Goal: Book appointment/travel/reservation

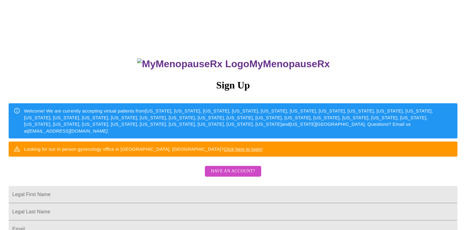
scroll to position [31, 0]
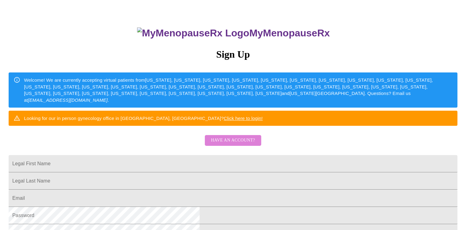
click at [225, 144] on span "Have an account?" at bounding box center [233, 140] width 44 height 8
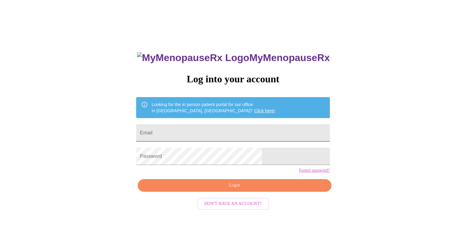
click at [225, 124] on input "Email" at bounding box center [232, 132] width 193 height 17
type input "[EMAIL_ADDRESS][DOMAIN_NAME]"
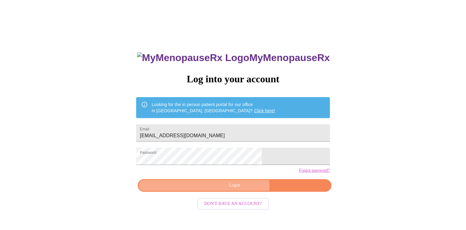
click at [237, 189] on span "Login" at bounding box center [234, 185] width 179 height 8
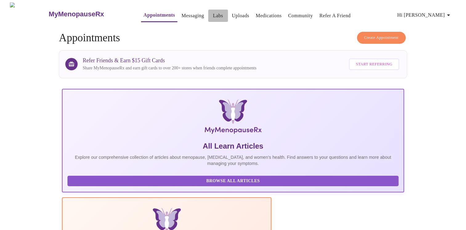
click at [213, 15] on link "Labs" at bounding box center [218, 15] width 10 height 9
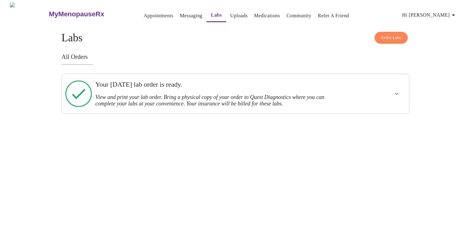
click at [218, 94] on h3 "View and print your lab order. Bring a physical copy of your order to Quest Dia…" at bounding box center [218, 100] width 247 height 13
click at [180, 17] on link "Messaging" at bounding box center [191, 15] width 22 height 9
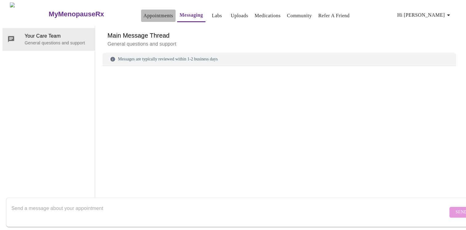
click at [144, 14] on link "Appointments" at bounding box center [159, 15] width 30 height 9
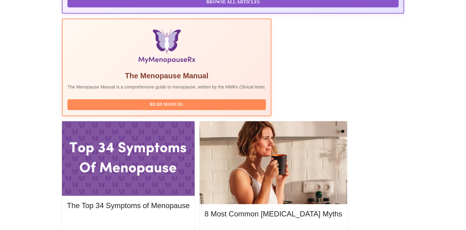
scroll to position [185, 0]
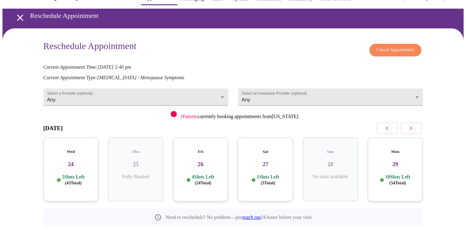
scroll to position [29, 0]
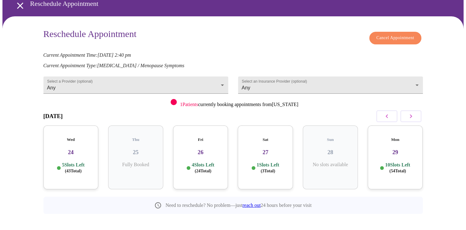
click at [404, 168] on span "( 54 Total)" at bounding box center [397, 170] width 17 height 5
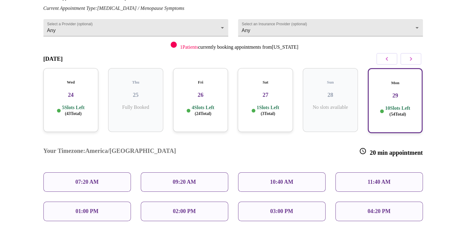
scroll to position [91, 0]
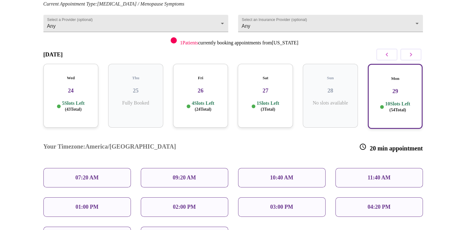
click at [375, 204] on p "04:20 PM" at bounding box center [378, 207] width 23 height 6
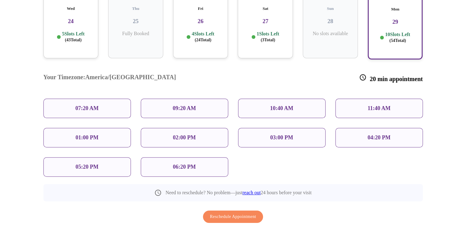
scroll to position [165, 0]
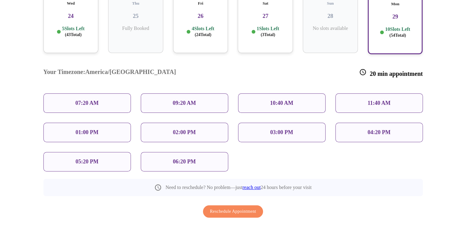
click at [367, 129] on p "04:20 PM" at bounding box center [378, 132] width 23 height 6
click at [366, 123] on div "04:20 PM" at bounding box center [378, 132] width 87 height 19
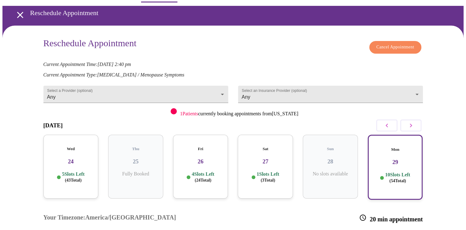
scroll to position [0, 0]
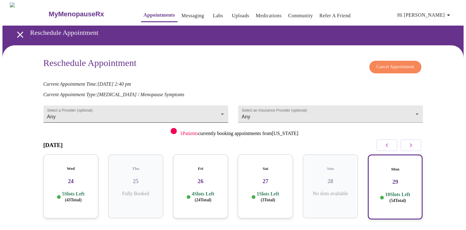
click at [168, 107] on body "MyMenopauseRx Appointments Messaging Labs Uploads Medications Community Refer a…" at bounding box center [232, 207] width 461 height 411
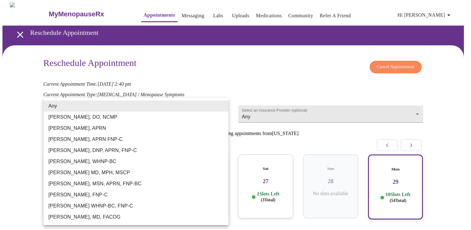
click at [96, 162] on li "[PERSON_NAME], WHNP-BC" at bounding box center [135, 161] width 185 height 11
type input "[PERSON_NAME], WHNP-BC"
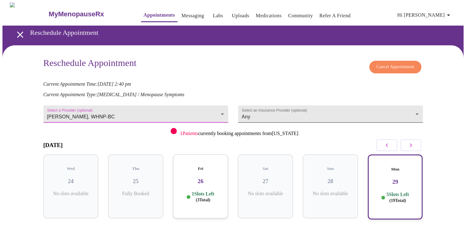
click at [327, 109] on body "MyMenopauseRx Appointments Messaging Labs Uploads Medications Community Refer a…" at bounding box center [232, 193] width 461 height 382
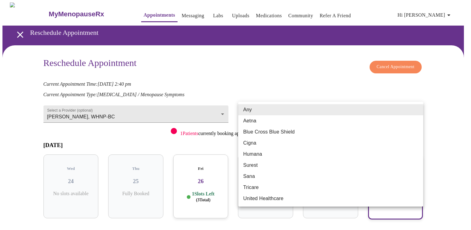
click at [328, 109] on li "Any" at bounding box center [330, 109] width 185 height 11
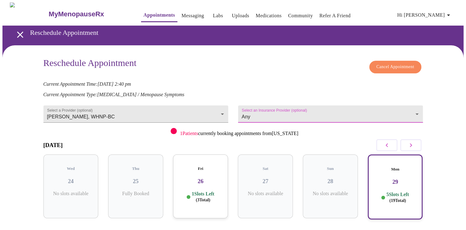
click at [328, 109] on body "MyMenopauseRx Appointments Messaging Labs Uploads Medications Community Refer a…" at bounding box center [232, 193] width 461 height 382
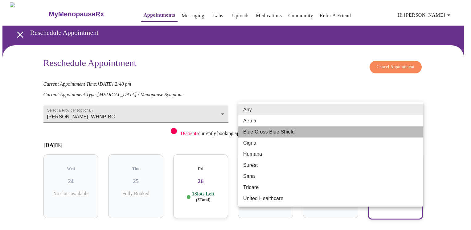
click at [264, 134] on li "Blue Cross Blue Shield" at bounding box center [330, 131] width 185 height 11
type input "Blue Cross Blue Shield"
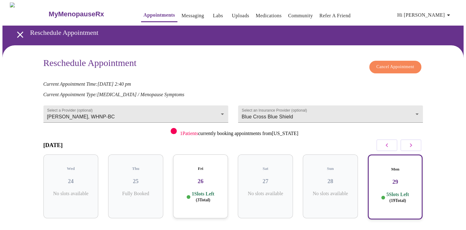
click at [442, 136] on div "Reschedule Appointment Cancel Appointment Current Appointment Time: Sep 25, 202…" at bounding box center [232, 214] width 461 height 339
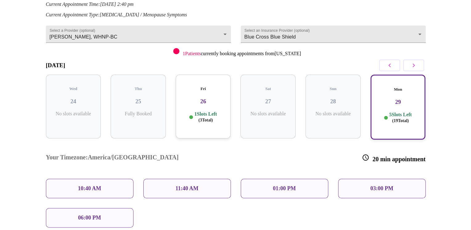
scroll to position [92, 0]
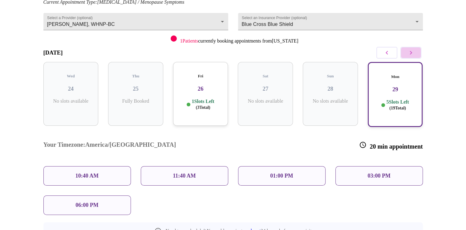
click at [411, 50] on icon "button" at bounding box center [410, 52] width 7 height 7
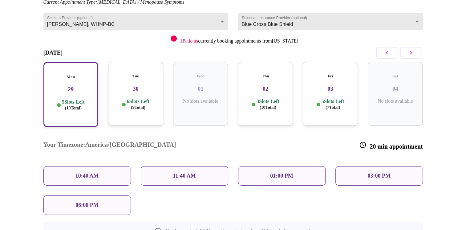
click at [270, 98] on p "3 Slots Left ( 10 Total)" at bounding box center [268, 104] width 22 height 12
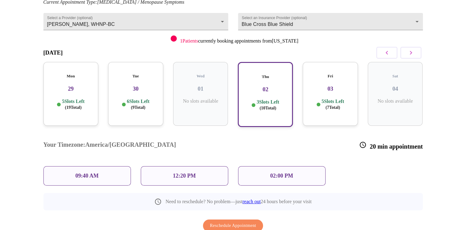
click at [273, 172] on p "02:00 PM" at bounding box center [281, 175] width 23 height 6
click at [283, 172] on p "02:00 PM" at bounding box center [281, 175] width 23 height 6
click at [244, 222] on span "Reschedule Appointment" at bounding box center [233, 226] width 46 height 8
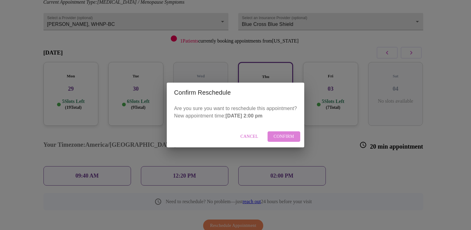
click at [278, 138] on span "Confirm" at bounding box center [284, 137] width 21 height 8
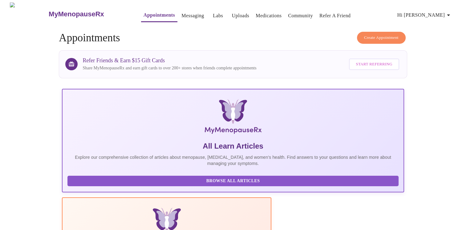
click at [232, 12] on link "Uploads" at bounding box center [241, 15] width 18 height 9
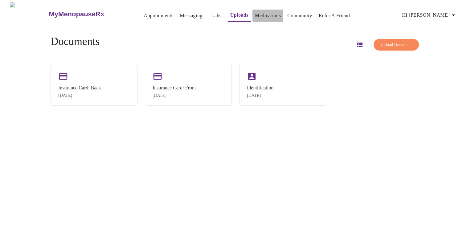
click at [255, 13] on link "Medications" at bounding box center [268, 15] width 26 height 9
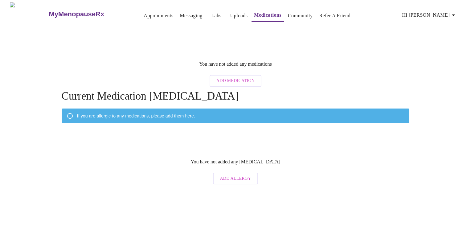
click at [211, 13] on span "Labs" at bounding box center [216, 15] width 15 height 9
click at [211, 13] on link "Labs" at bounding box center [216, 15] width 10 height 9
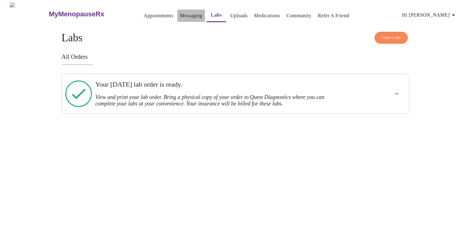
click at [180, 13] on link "Messaging" at bounding box center [191, 15] width 22 height 9
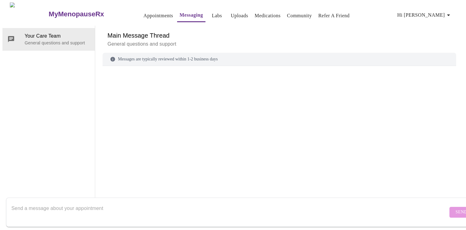
click at [144, 14] on link "Appointments" at bounding box center [159, 15] width 30 height 9
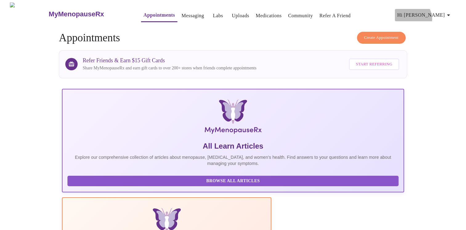
click at [439, 16] on span "Hi [PERSON_NAME]" at bounding box center [424, 15] width 55 height 9
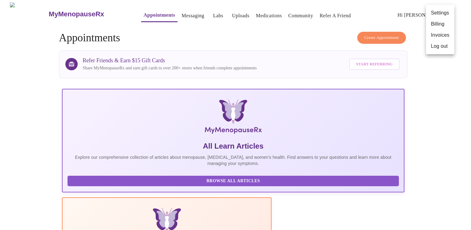
click at [440, 47] on li "Log out" at bounding box center [440, 46] width 28 height 11
